Goal: Check status: Check status

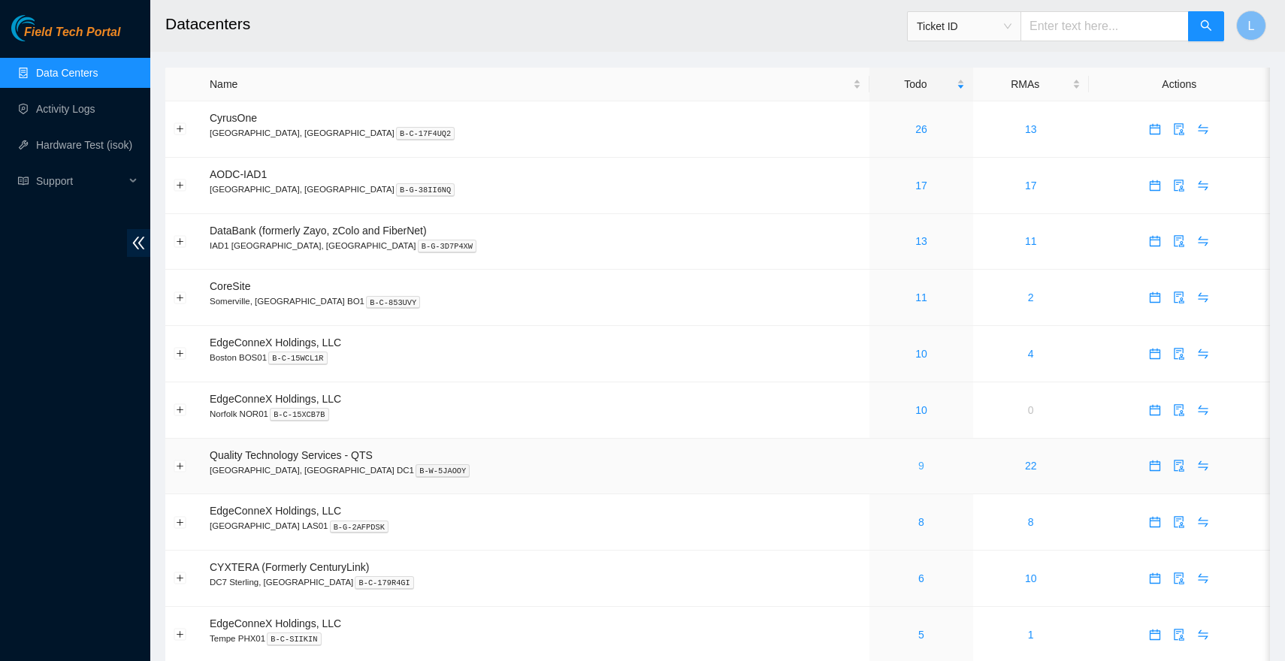
click at [918, 463] on link "9" at bounding box center [921, 466] width 6 height 12
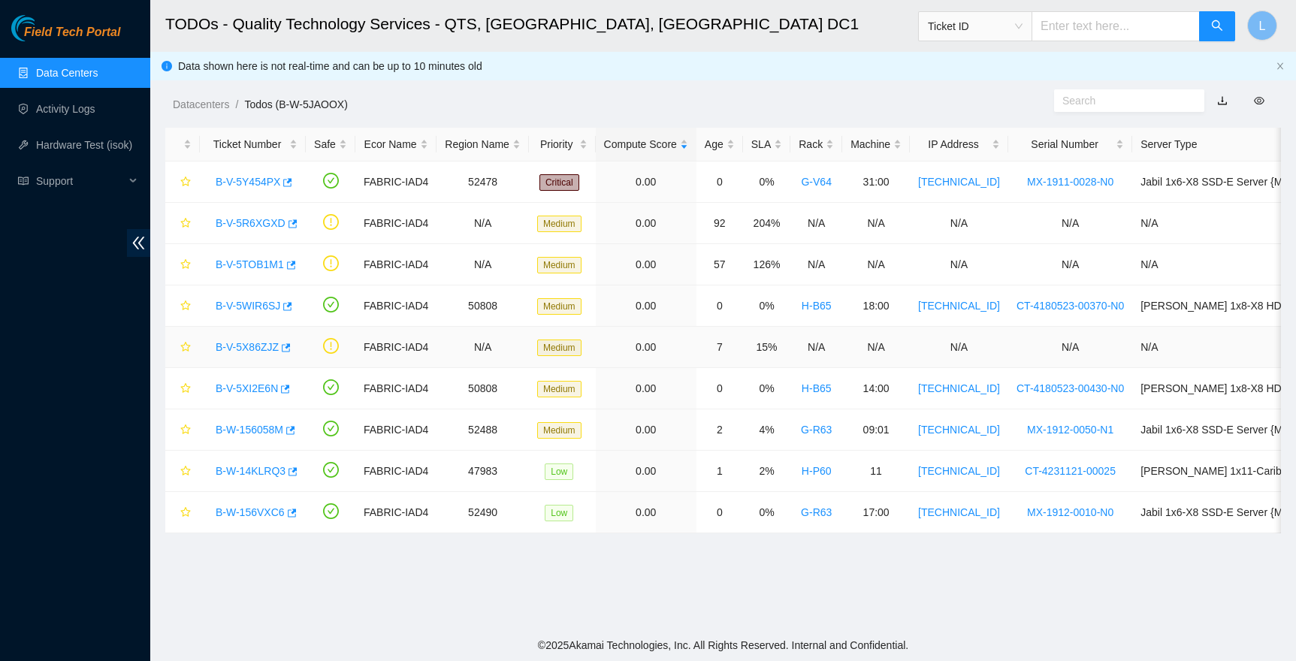
click at [250, 343] on link "B-V-5X86ZJZ" at bounding box center [247, 347] width 63 height 12
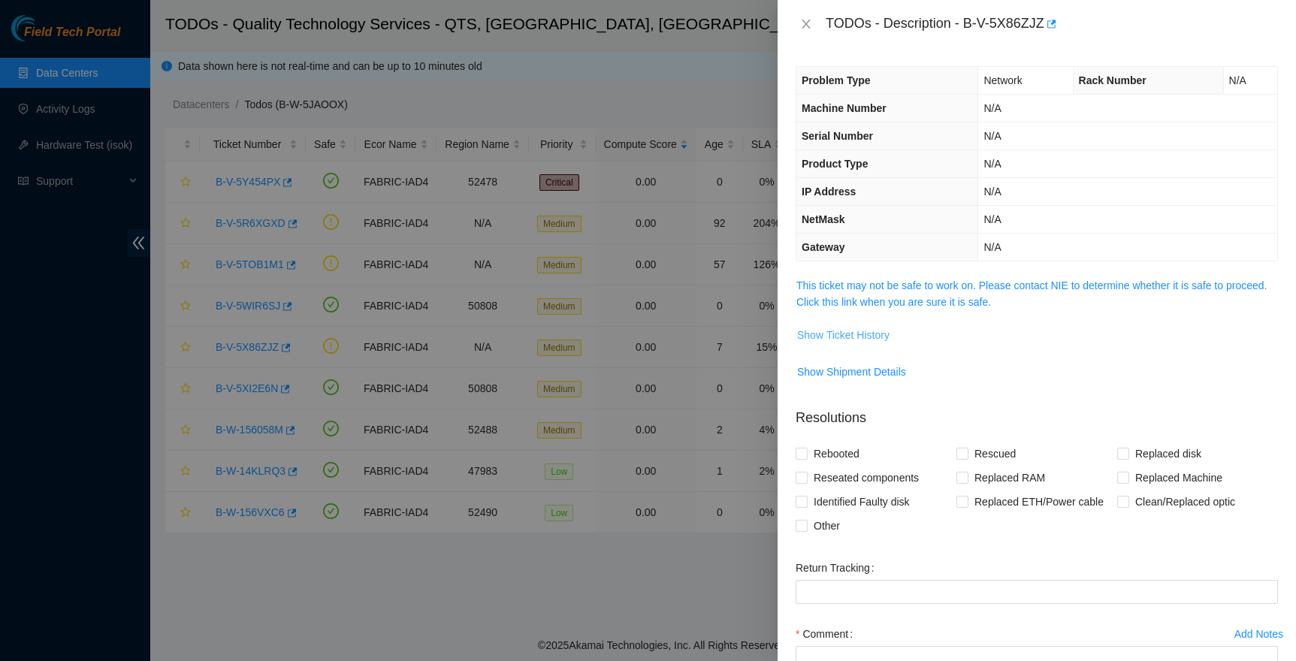
click at [875, 329] on span "Show Ticket History" at bounding box center [843, 335] width 92 height 17
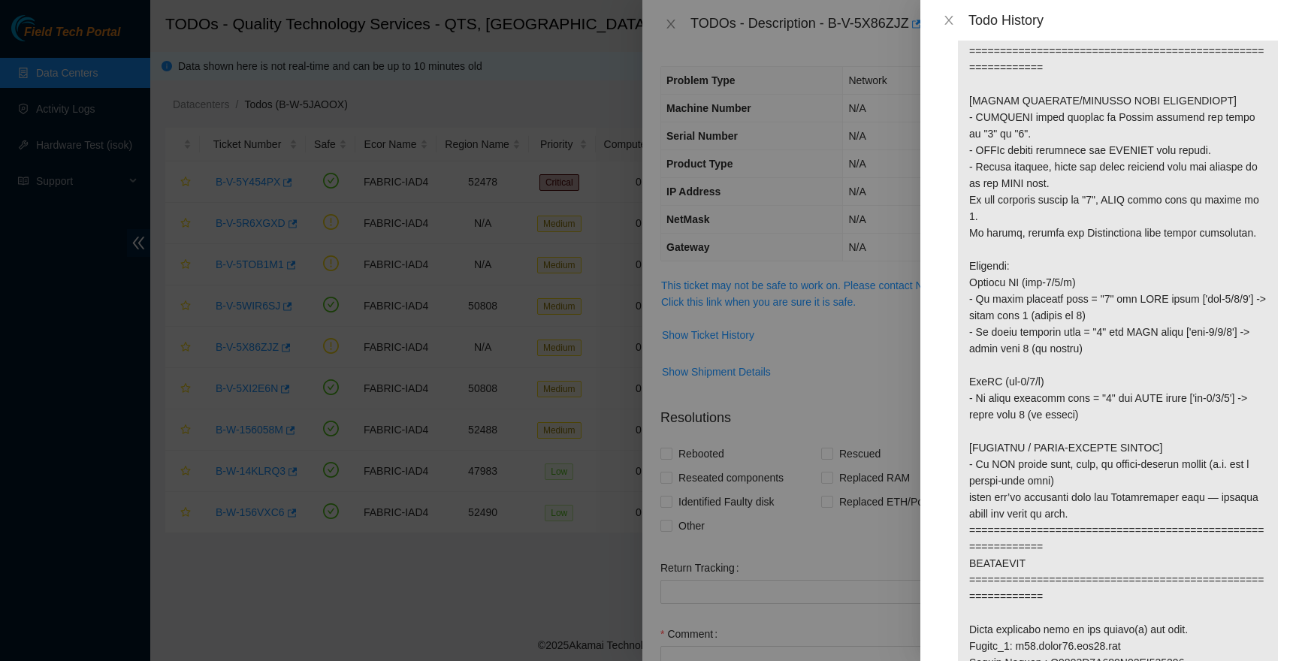
scroll to position [458, 0]
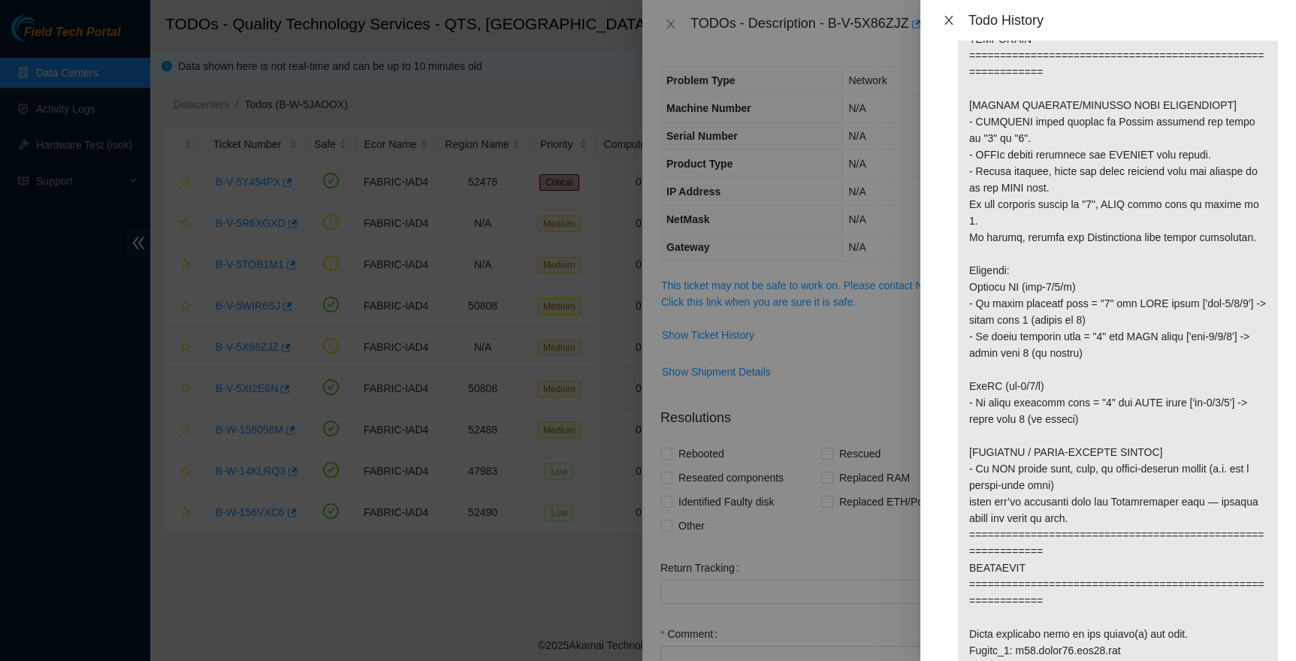
click at [954, 14] on icon "close" at bounding box center [949, 20] width 12 height 12
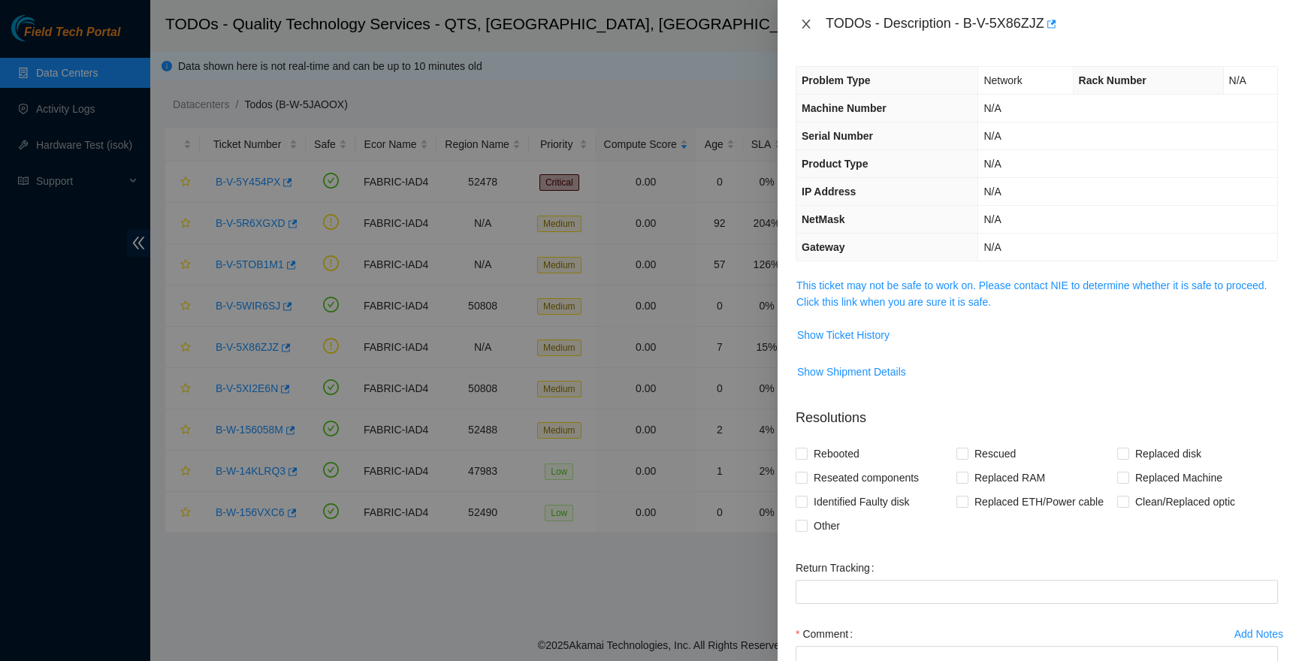
click at [803, 20] on icon "close" at bounding box center [806, 24] width 8 height 9
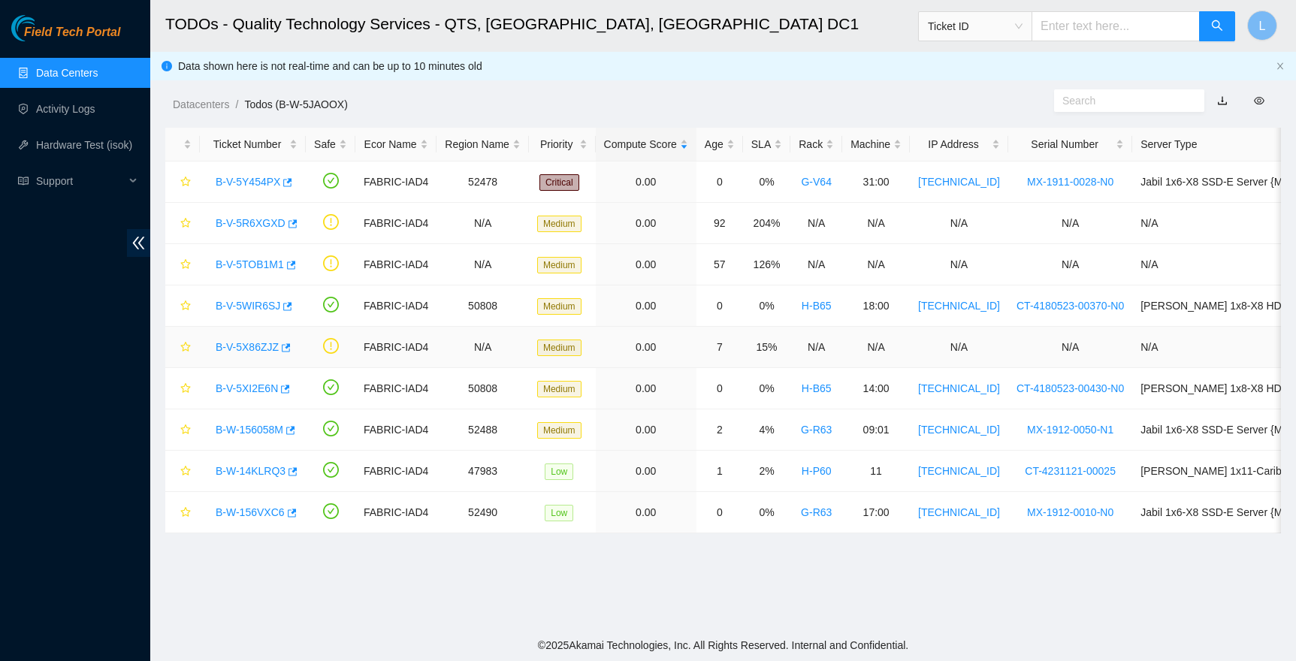
click at [217, 352] on link "B-V-5X86ZJZ" at bounding box center [247, 347] width 63 height 12
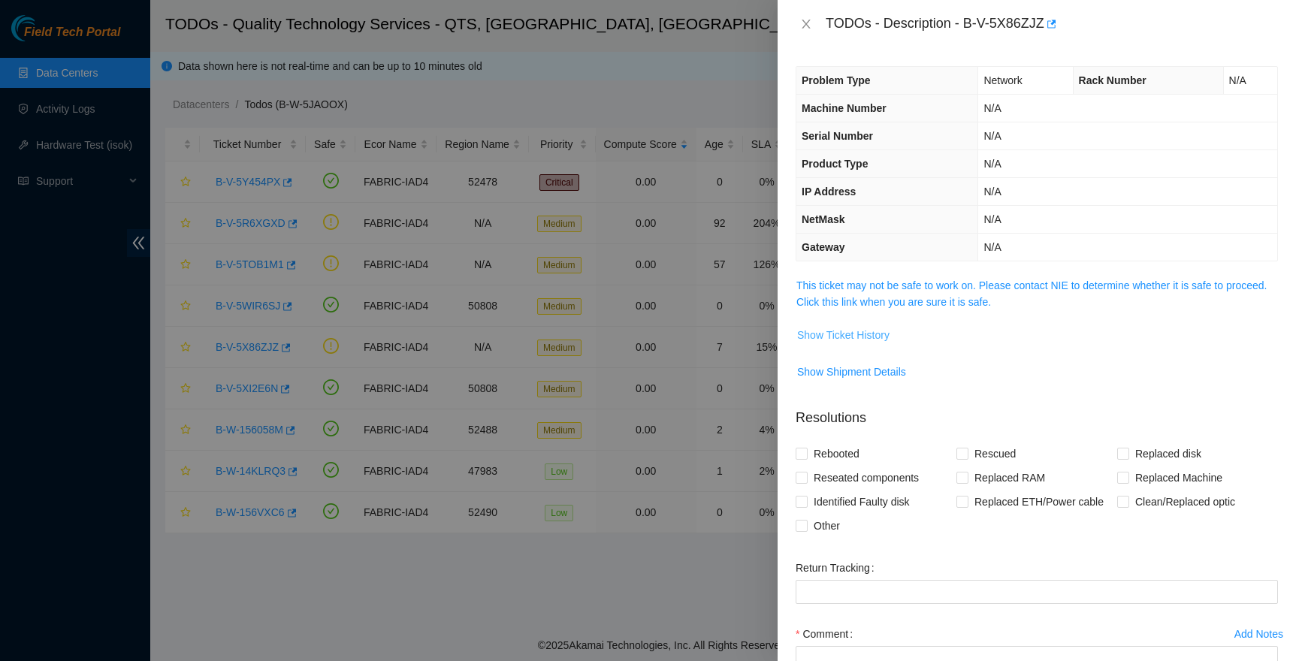
click at [850, 333] on span "Show Ticket History" at bounding box center [843, 335] width 92 height 17
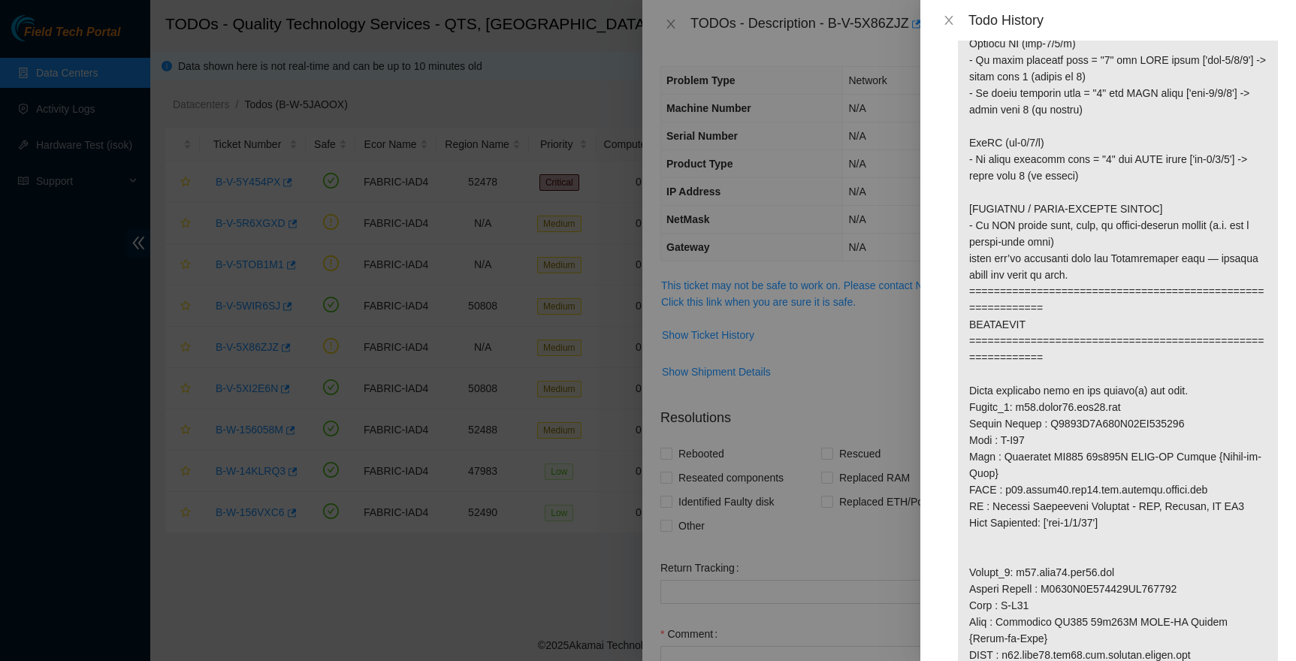
scroll to position [698, 0]
click at [948, 17] on icon "close" at bounding box center [949, 20] width 12 height 12
drag, startPoint x: 948, startPoint y: 17, endPoint x: 897, endPoint y: 16, distance: 51.1
click at [948, 17] on div "TODOs - Description - B-V-5X86ZJZ" at bounding box center [917, 24] width 452 height 24
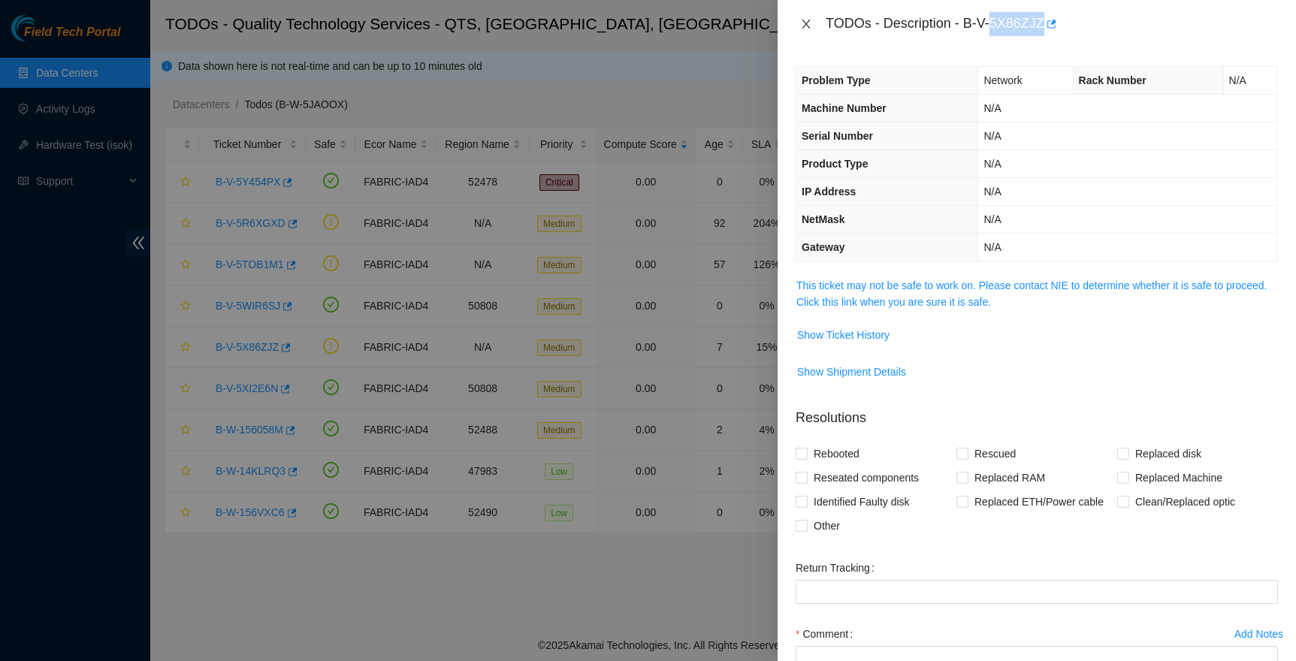
click at [810, 21] on icon "close" at bounding box center [806, 24] width 12 height 12
